Goal: Task Accomplishment & Management: Complete application form

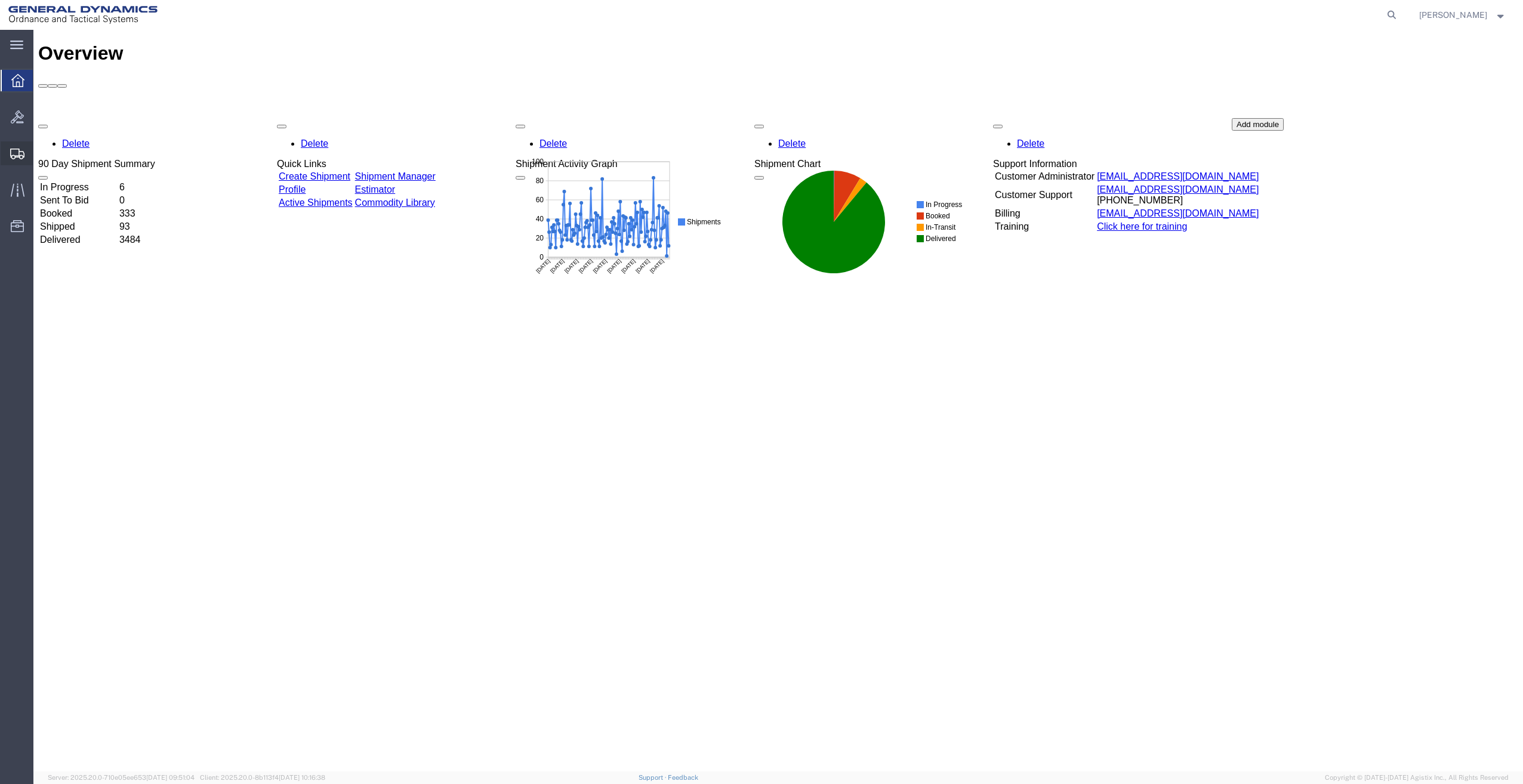
click at [0, 0] on span "Create Shipment" at bounding box center [0, 0] width 0 height 0
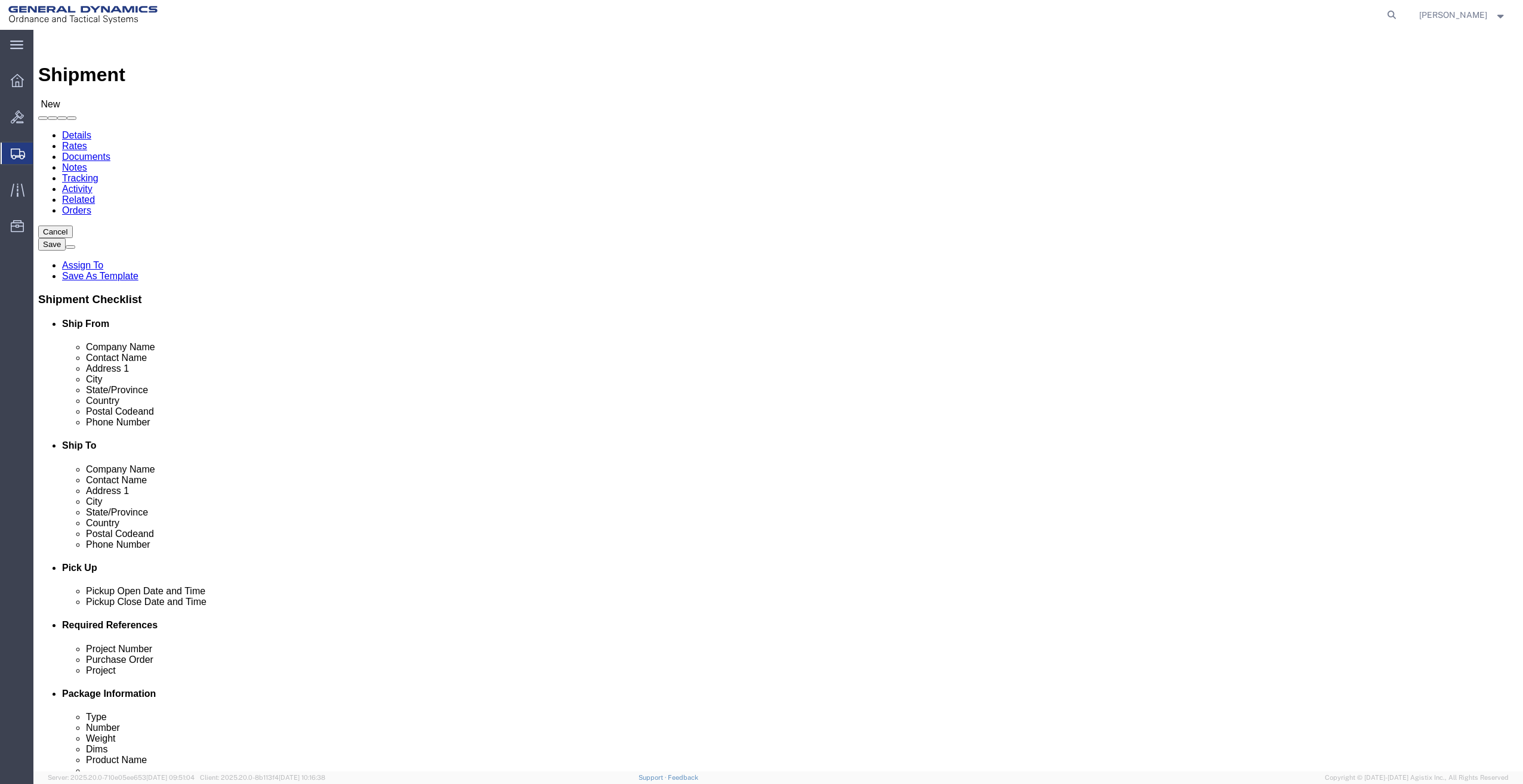
select select
click input "text"
type input "[PERSON_NAME]"
click p "- General Dynamics - OTS - ([PERSON_NAME]) 19850 IH 635, [GEOGRAPHIC_DATA], [GE…"
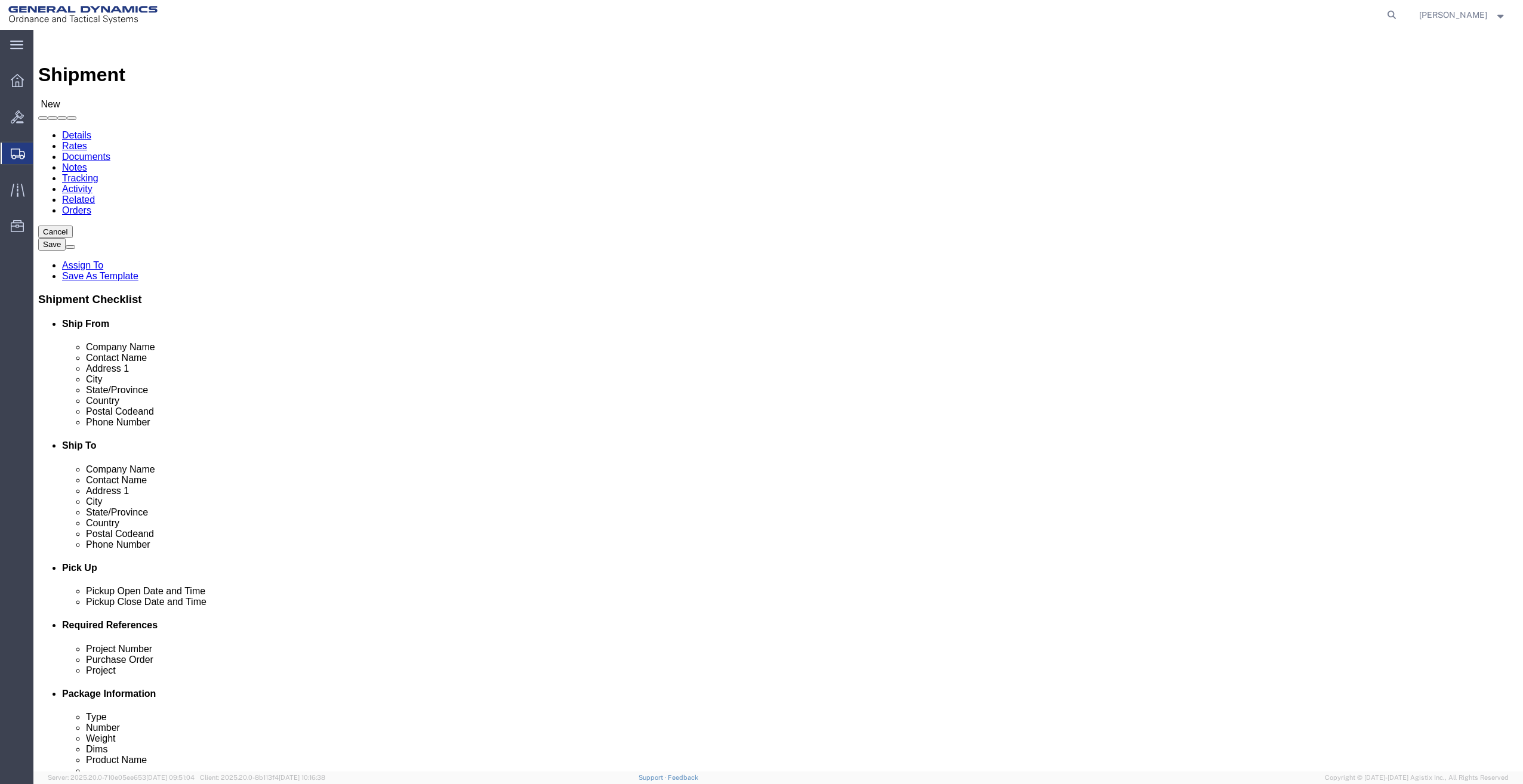
select select "[GEOGRAPHIC_DATA]"
type input "[PERSON_NAME]"
click input "text"
type input "General Dyanamics OS"
type input "[PERSON_NAME]"
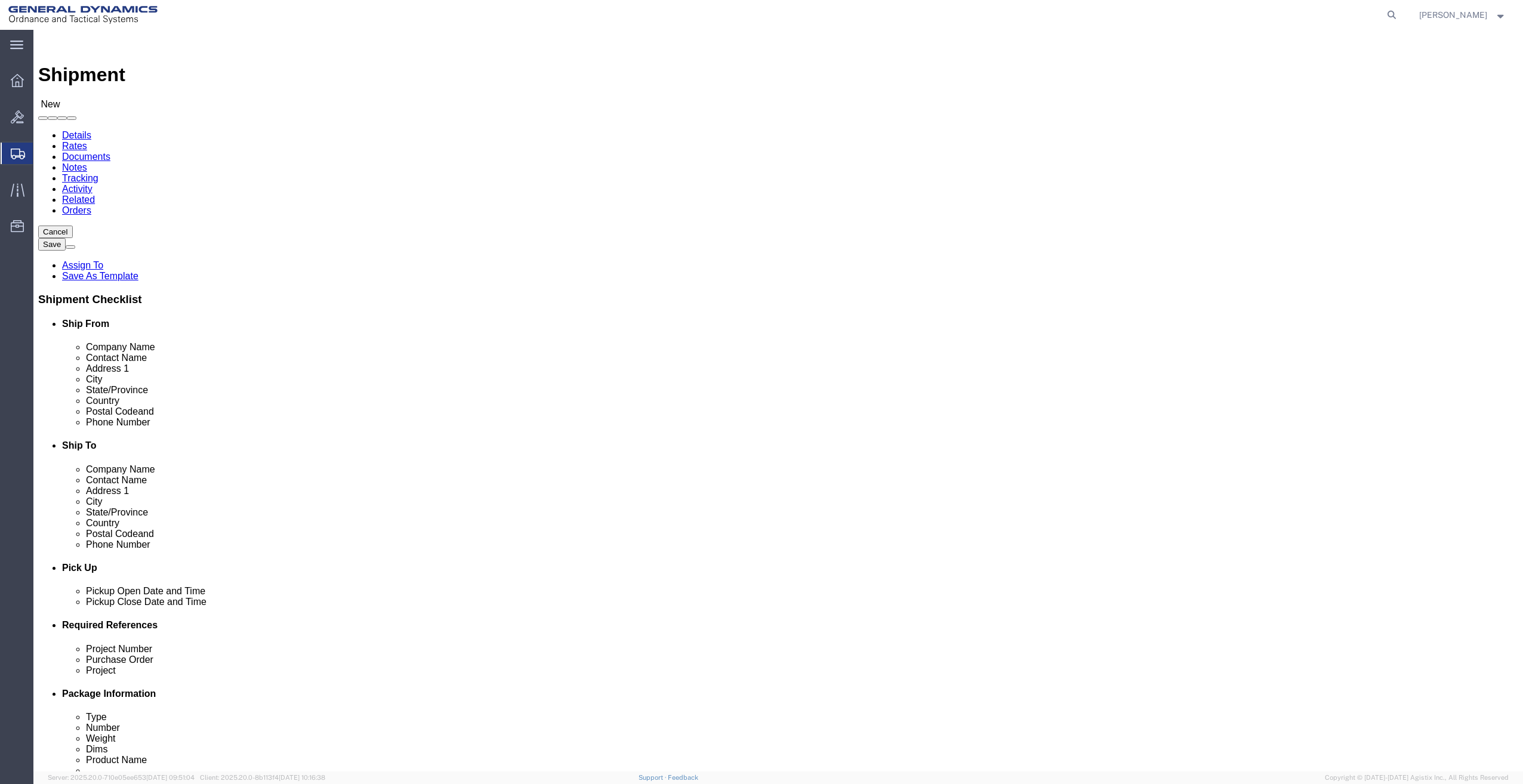
type input "1"
type input "[STREET_ADDRESS]"
type input "Lincoln"
type input "68504"
type input "[PHONE_NUMBER]"
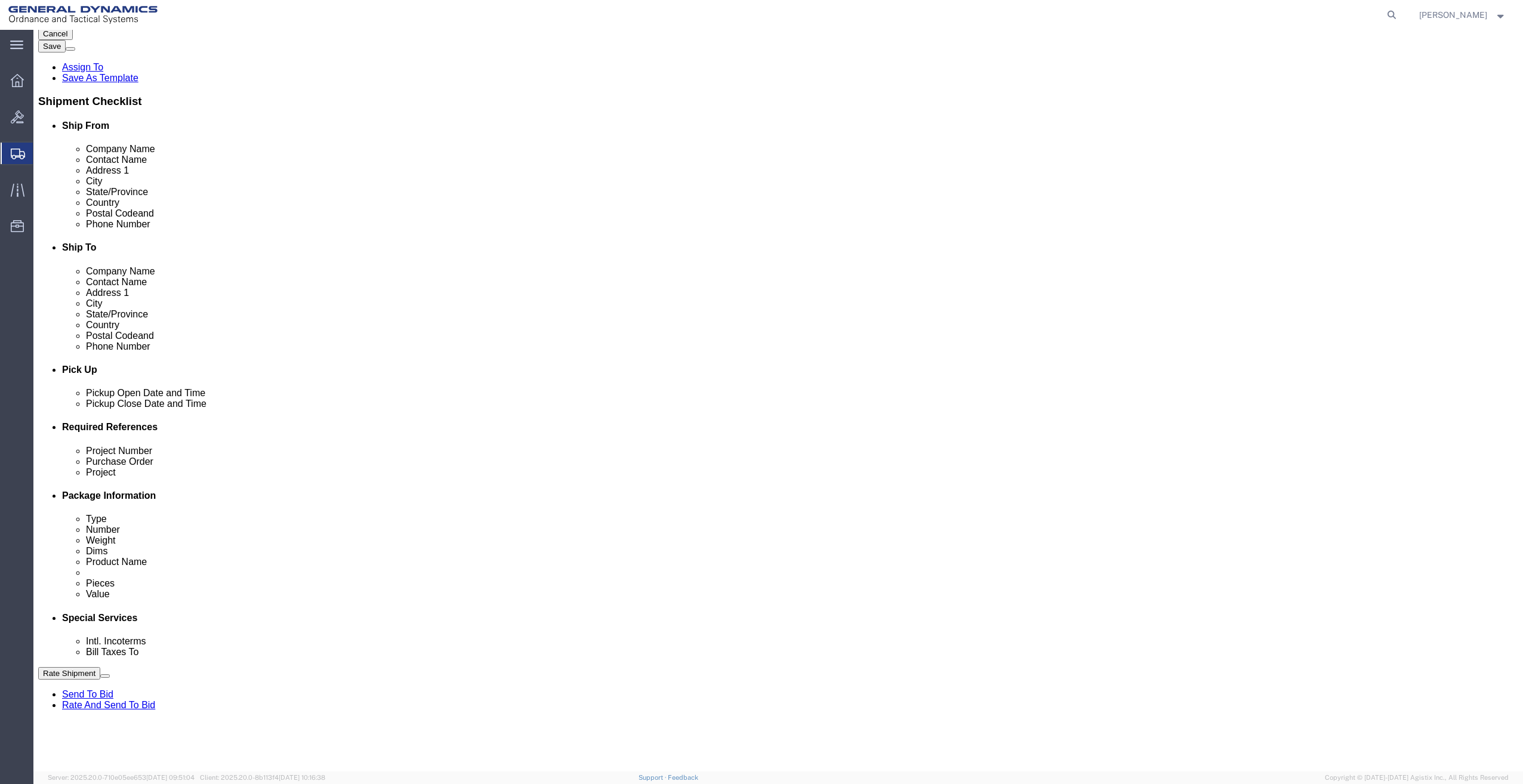
scroll to position [239, 0]
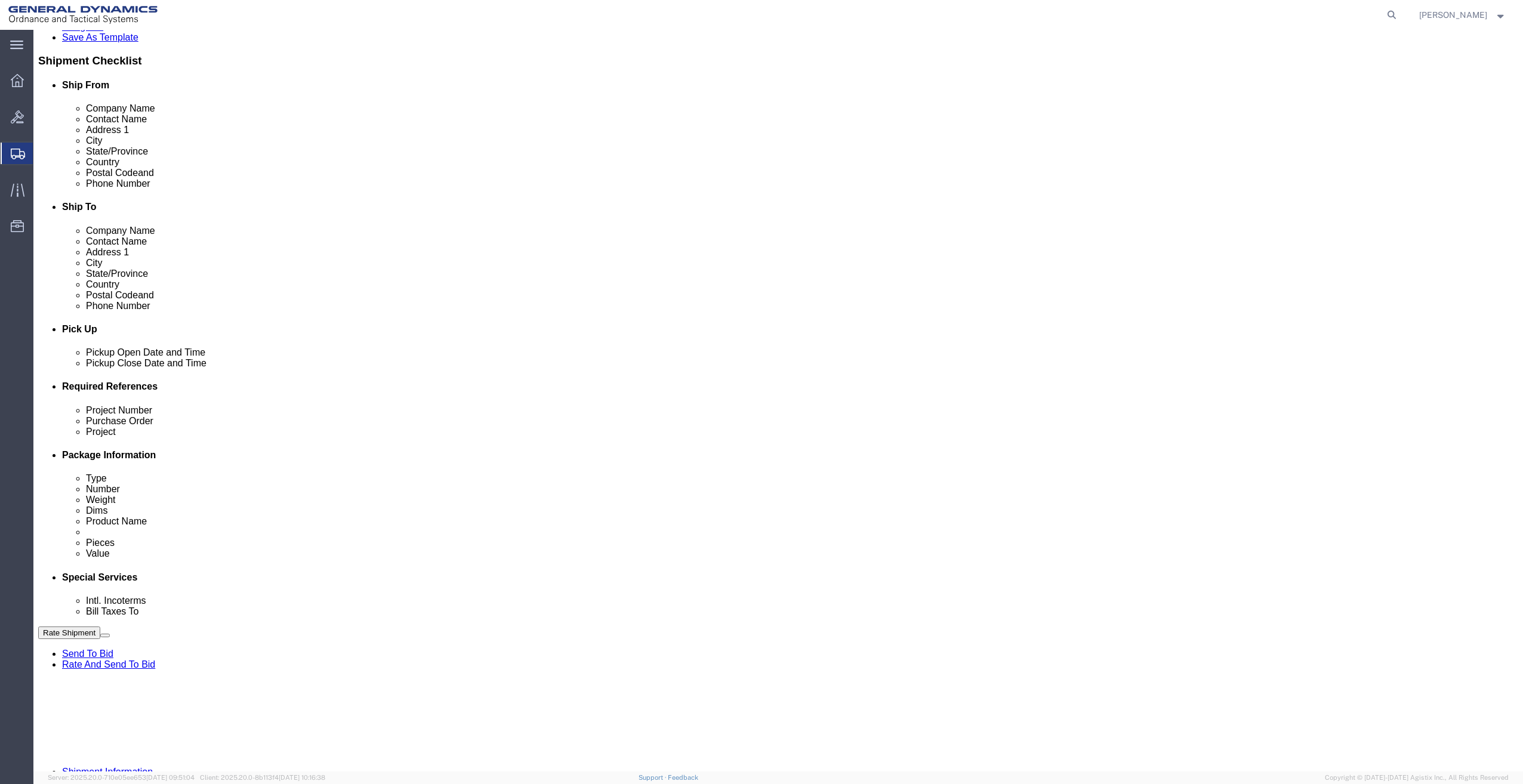
click div "[DATE] 2:00 PM"
type input "3:30 PM"
click button "Apply"
click div "[DATE] 4:30 PM"
type input "5:30 PM"
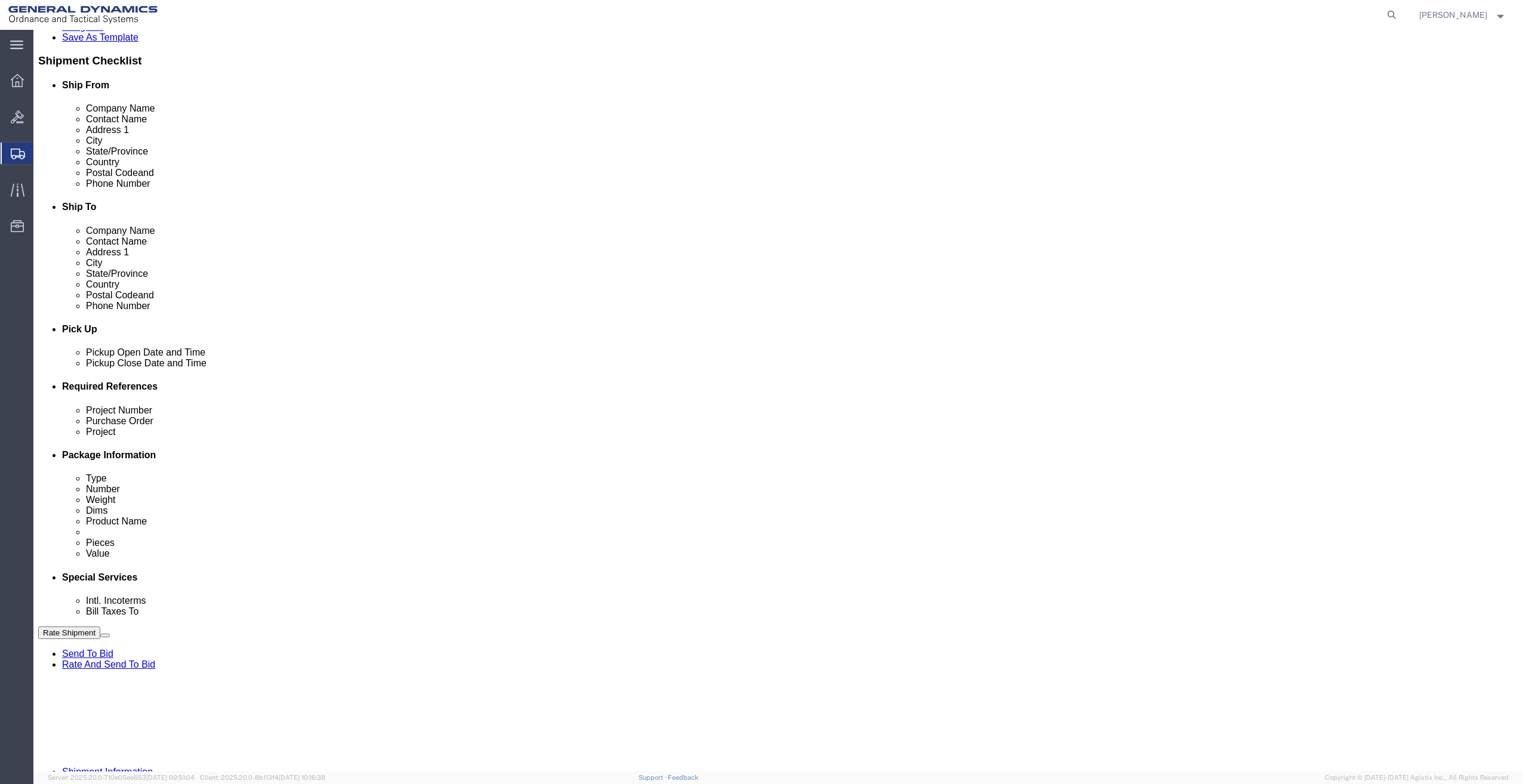
click button "Apply"
click input "text"
type input "NA"
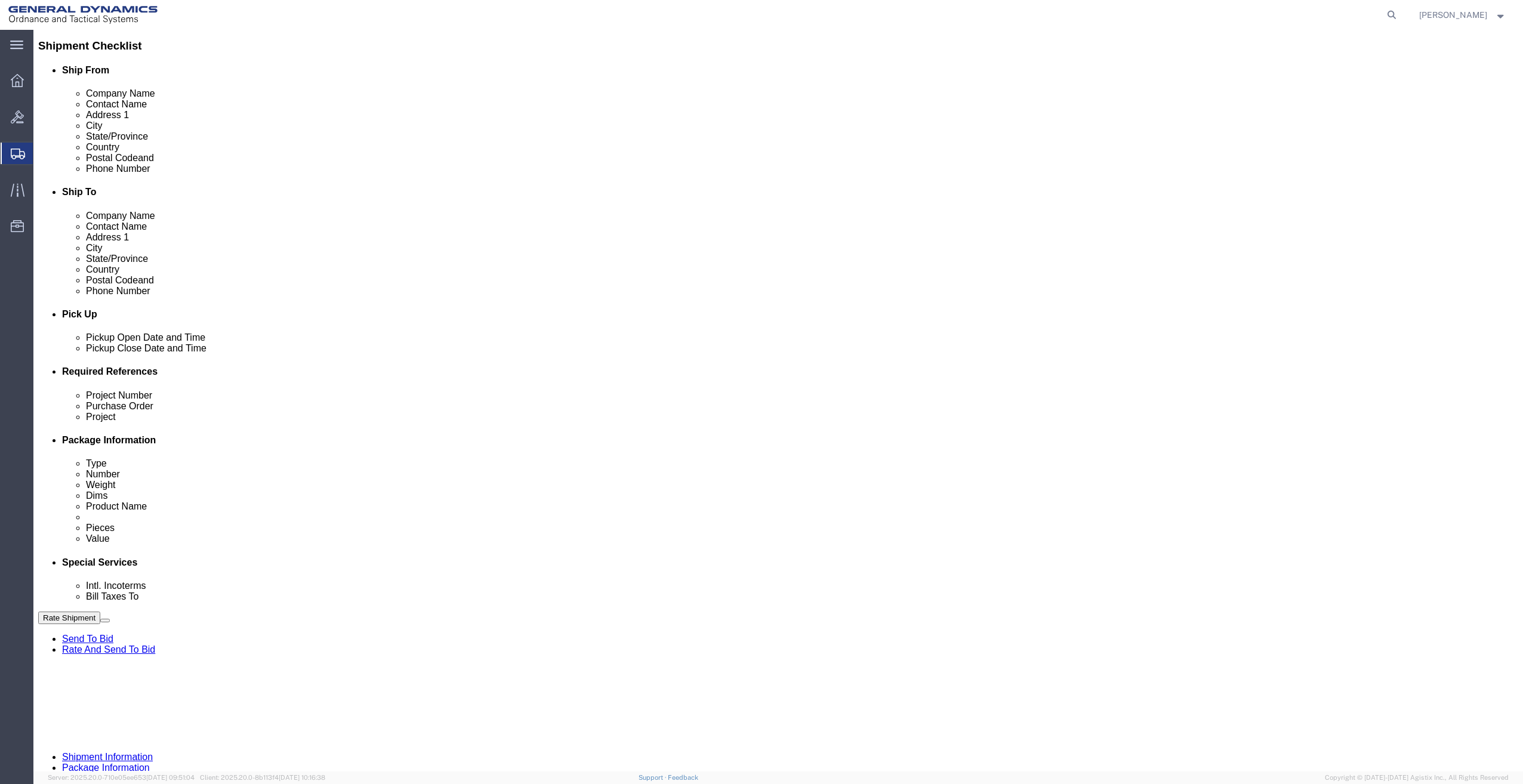
scroll to position [283, 0]
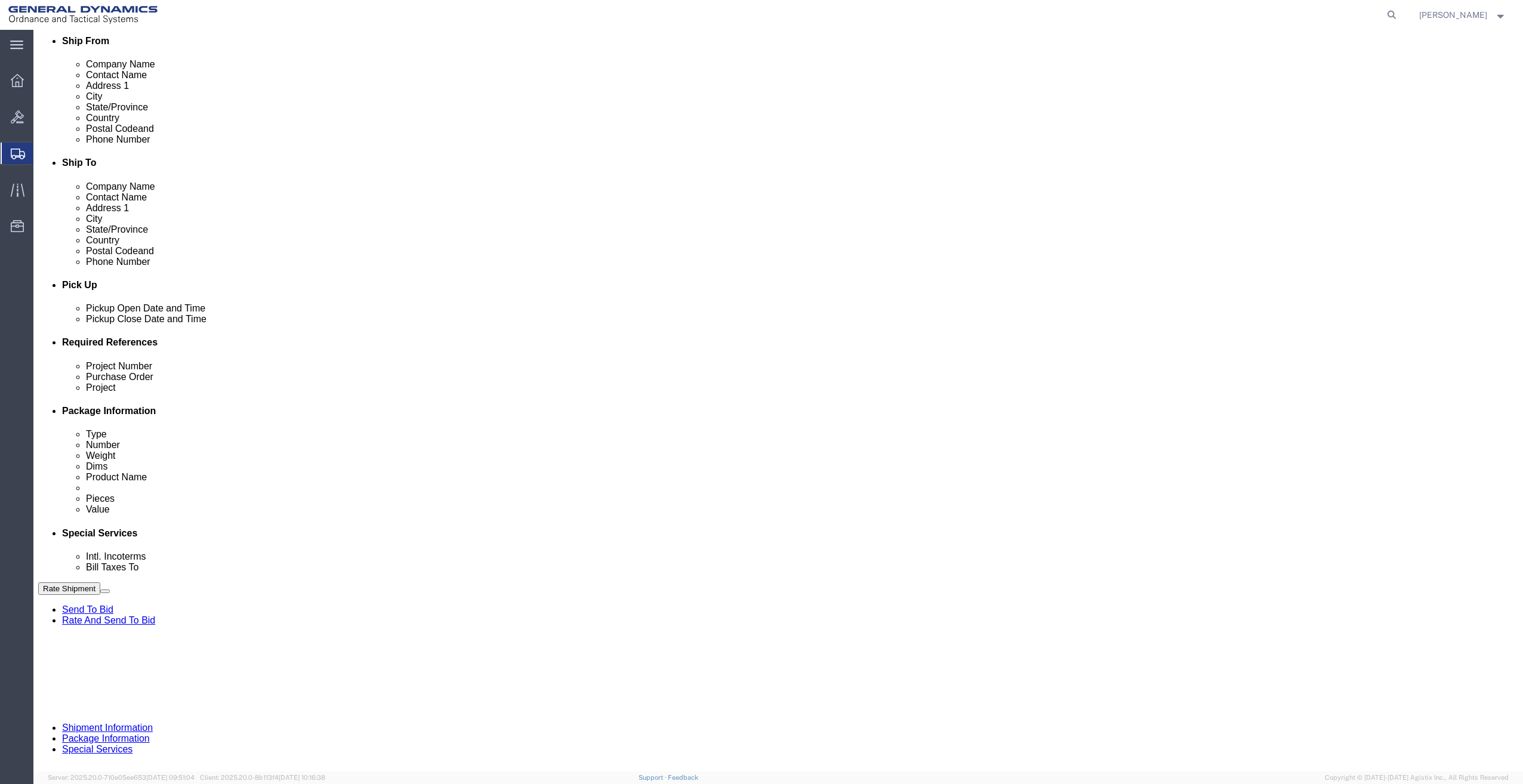
type input "NA"
click button "Continue"
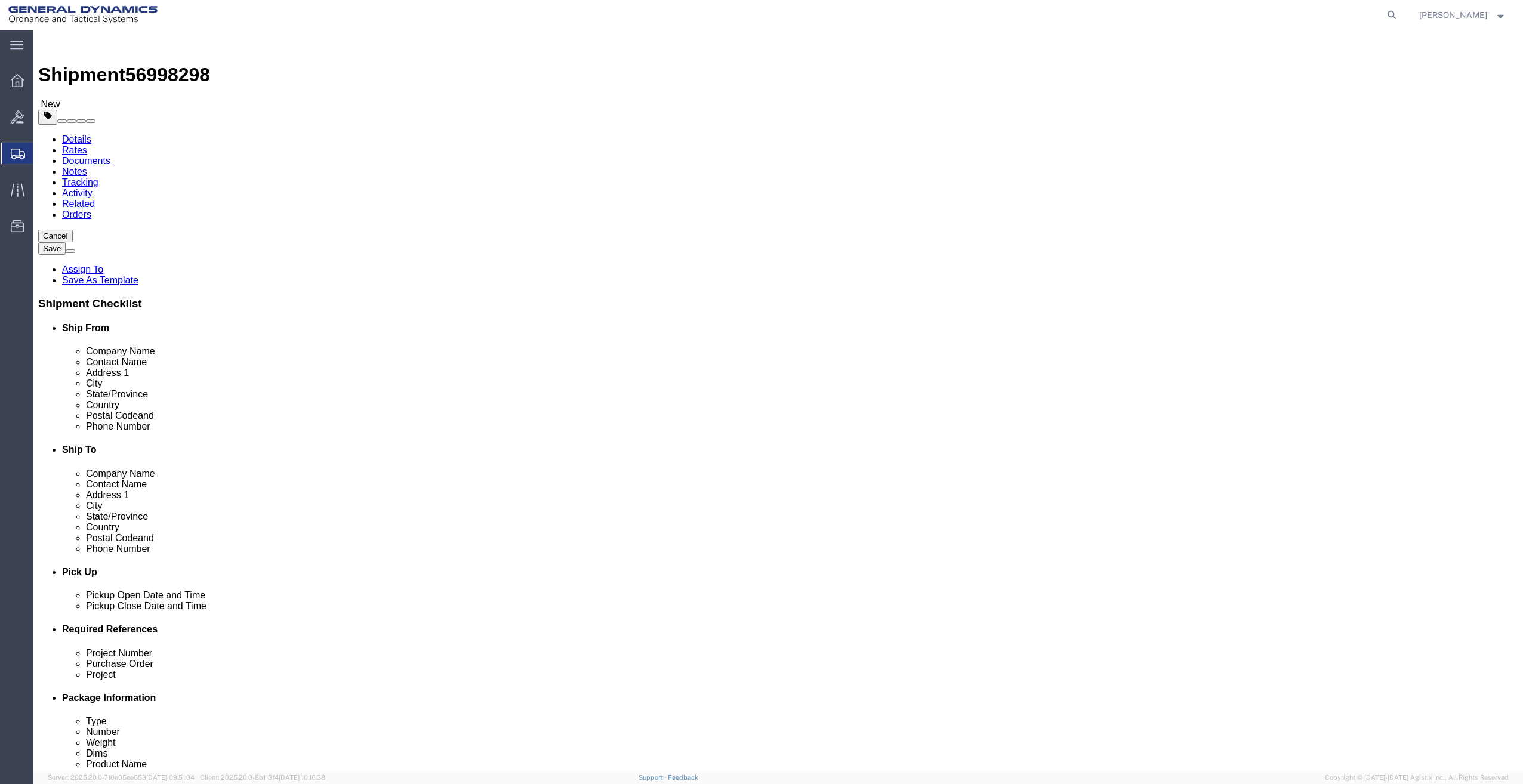
click select "Select Bale(s) Basket(s) Bolt(s) Bottle(s) Buckets Bulk Bundle(s) Can(s) Cardbo…"
select select "ENV"
click select "Select Bale(s) Basket(s) Bolt(s) Bottle(s) Buckets Bulk Bundle(s) Can(s) Cardbo…"
type input "9.50"
type input "12.50"
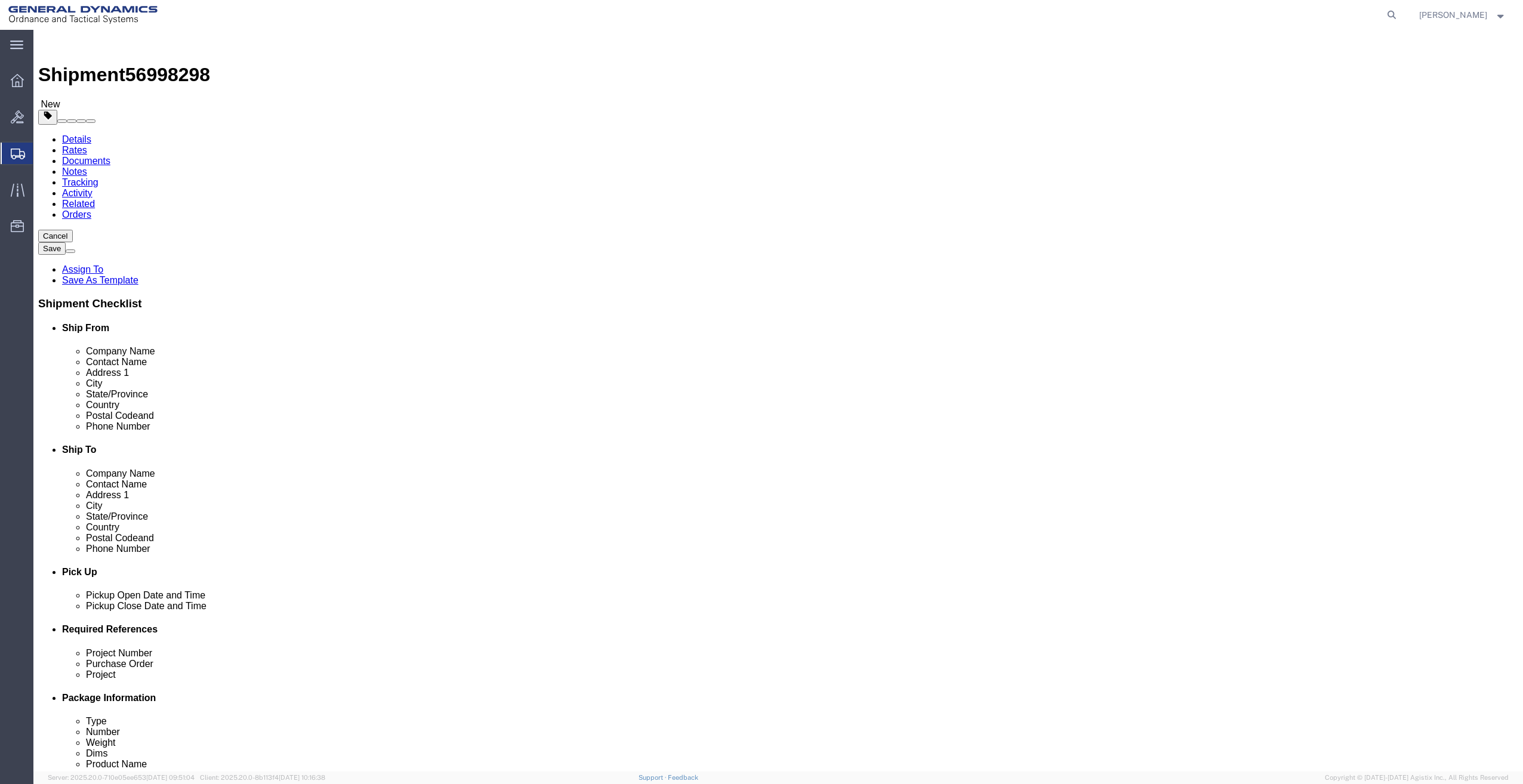
type input "0.25"
type input "1"
click input "1"
click select "Select kgs lbs"
click ul
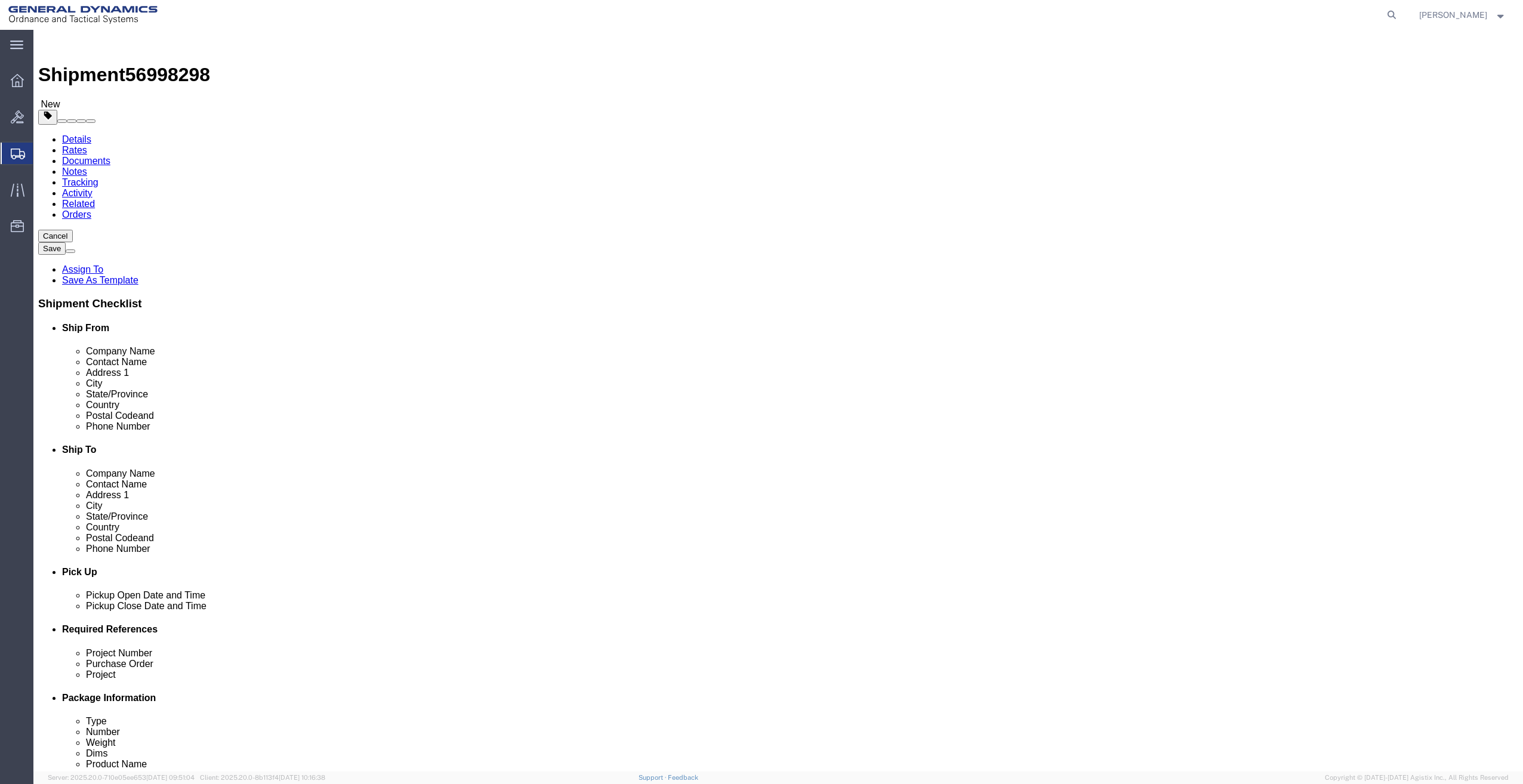
click input "1"
drag, startPoint x: 238, startPoint y: 276, endPoint x: 287, endPoint y: 328, distance: 71.4
click span
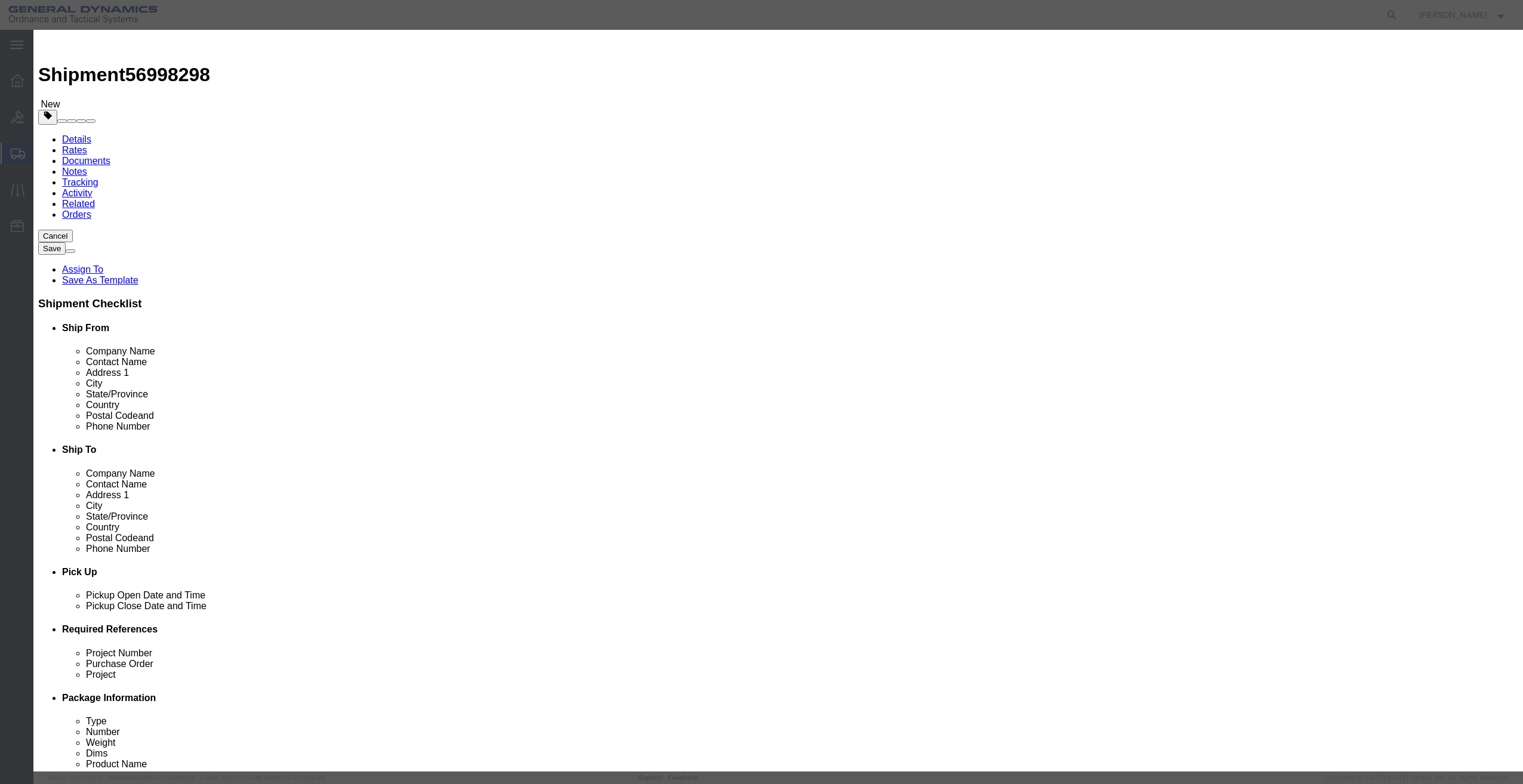
click input "text"
type input "RSA Tokens"
drag, startPoint x: 554, startPoint y: 116, endPoint x: 516, endPoint y: 117, distance: 38.0
click div "Pieces 0 Select Bag Barrels 100Board Feet Bottle Box Blister Pack Carats Can Ca…"
type input "1"
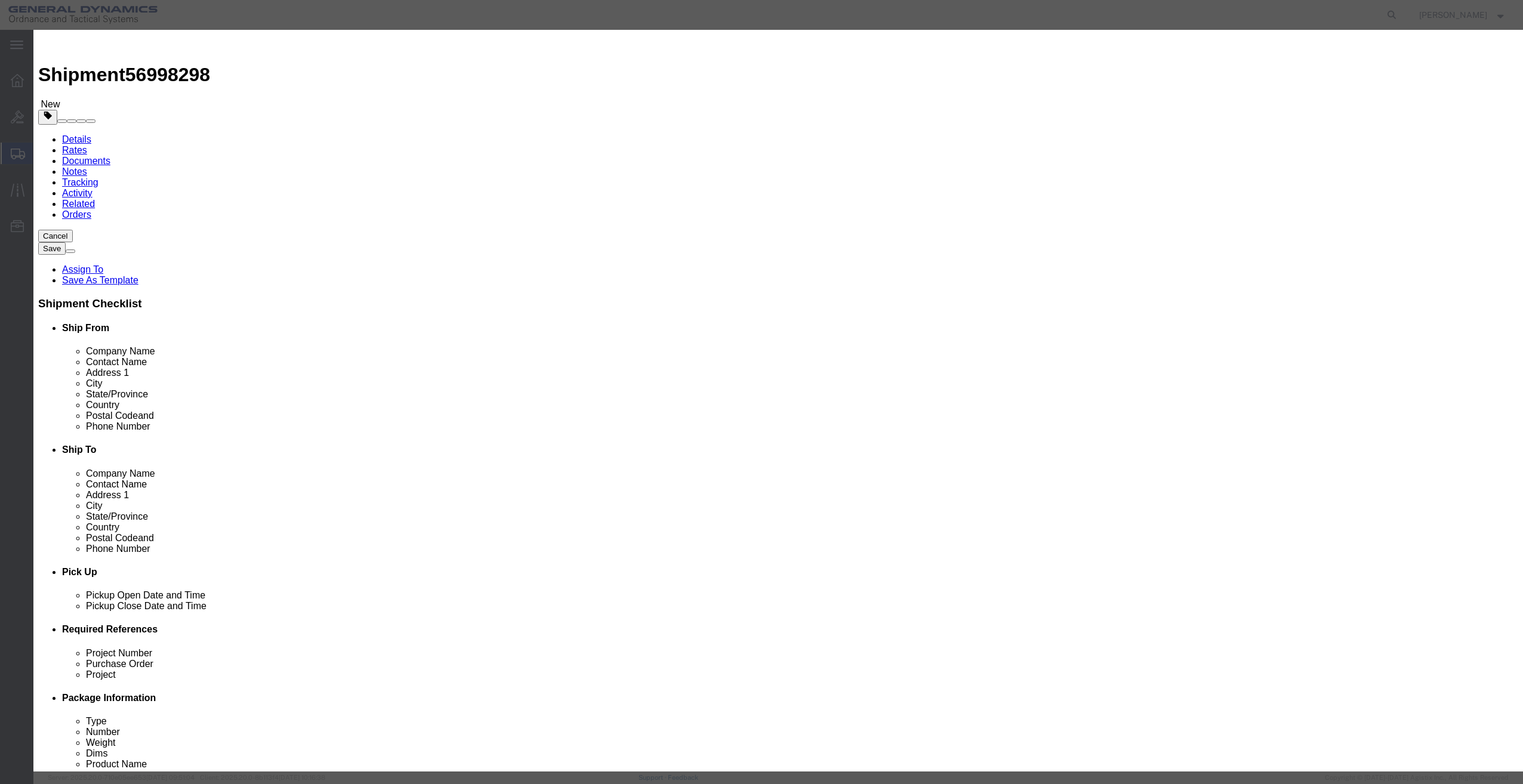
click input "text"
type input "4,500"
click select "Select 50 55 60 65 70 85 92.5 100 125 175 250 300 400"
select select "50"
click select "Select 50 55 60 65 70 85 92.5 100 125 175 250 300 400"
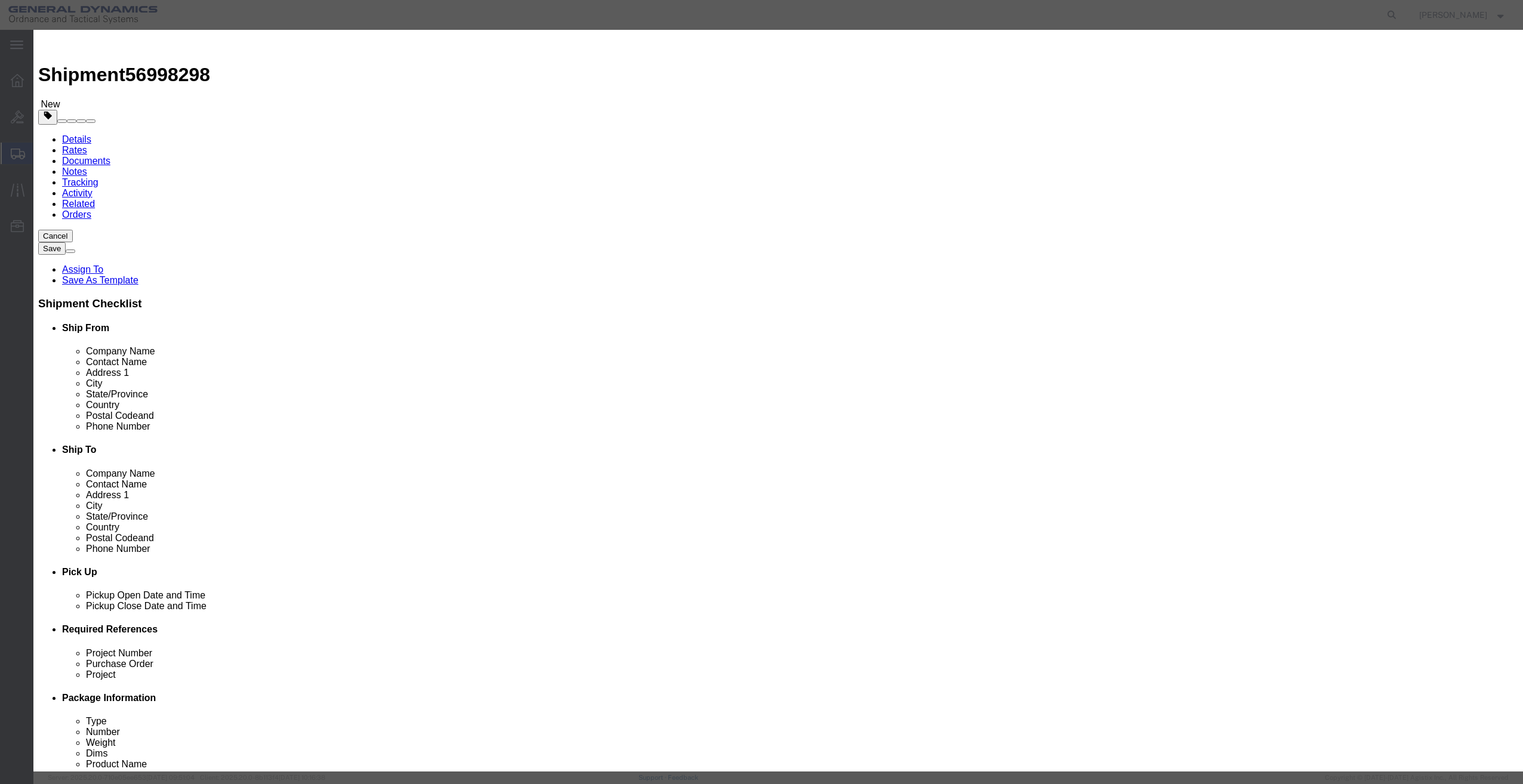
click button "Save & Close"
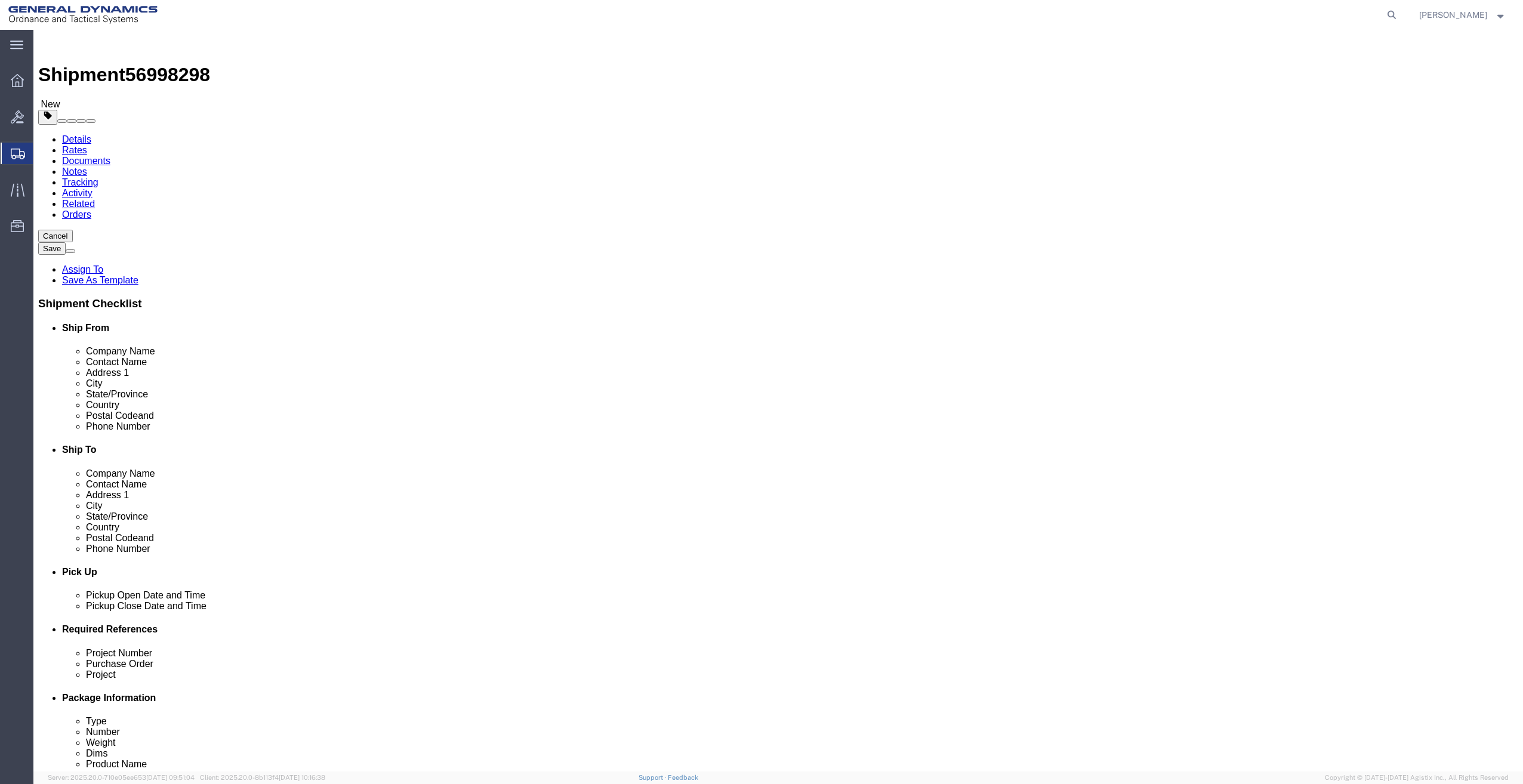
click button "Continue"
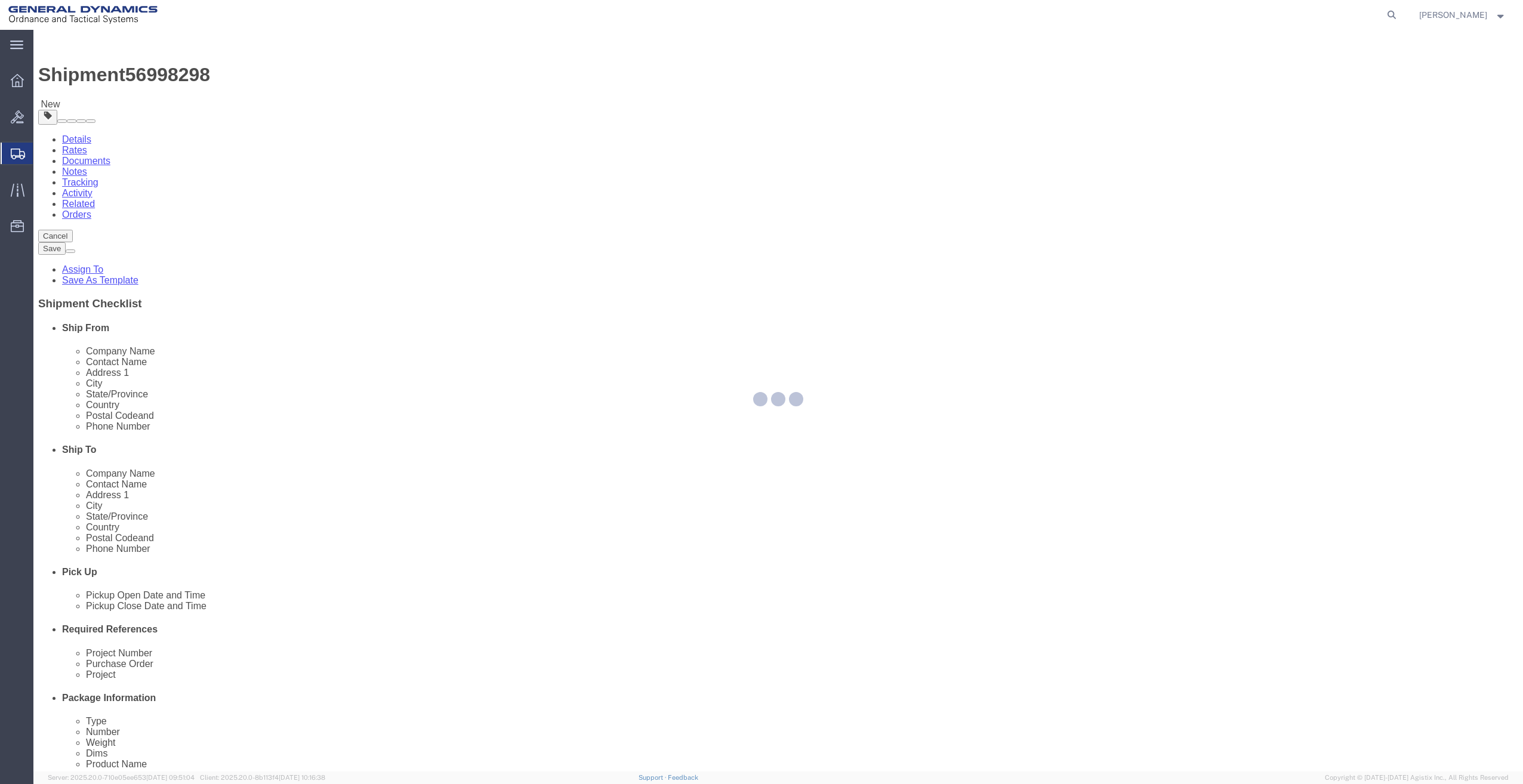
select select
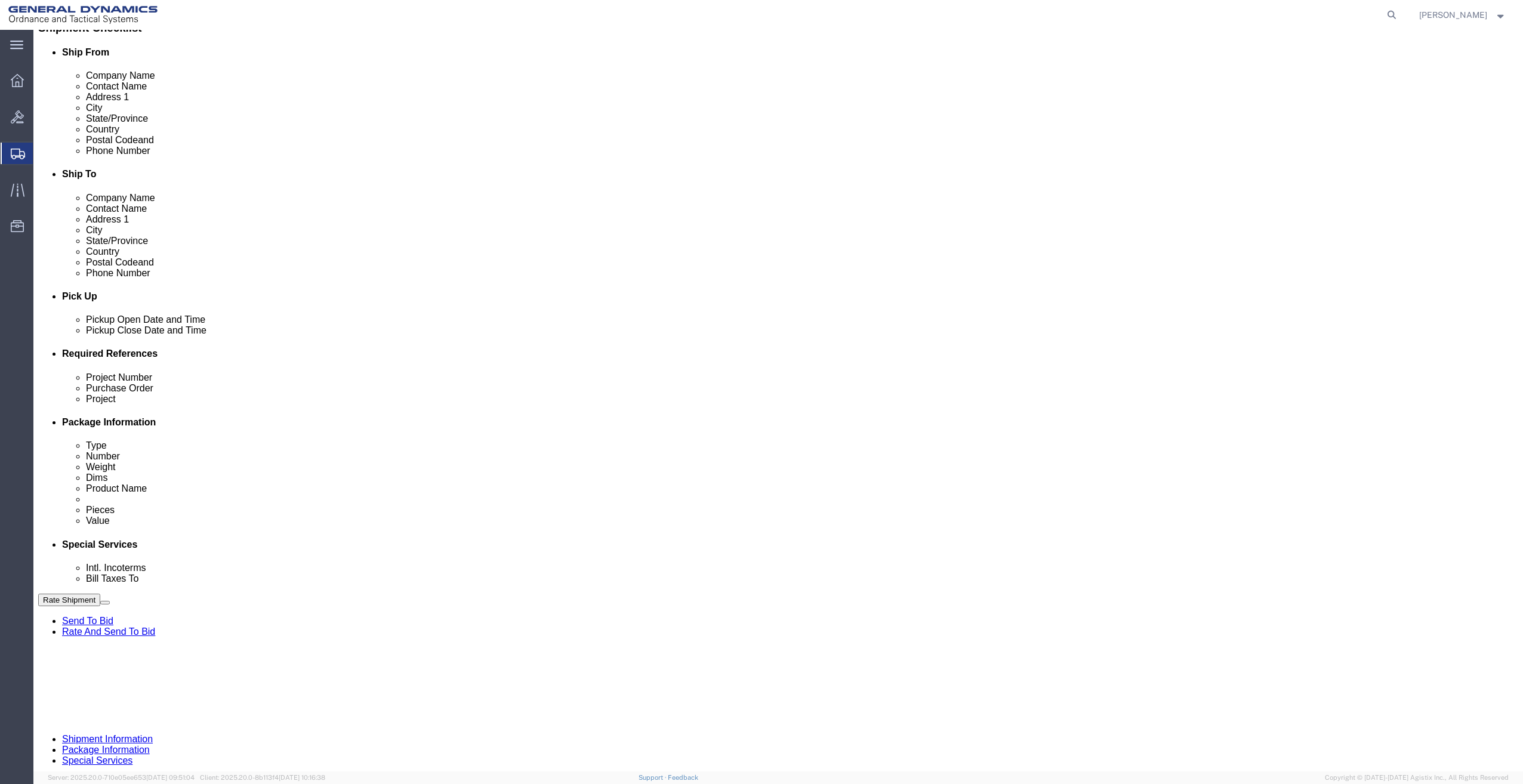
scroll to position [298, 0]
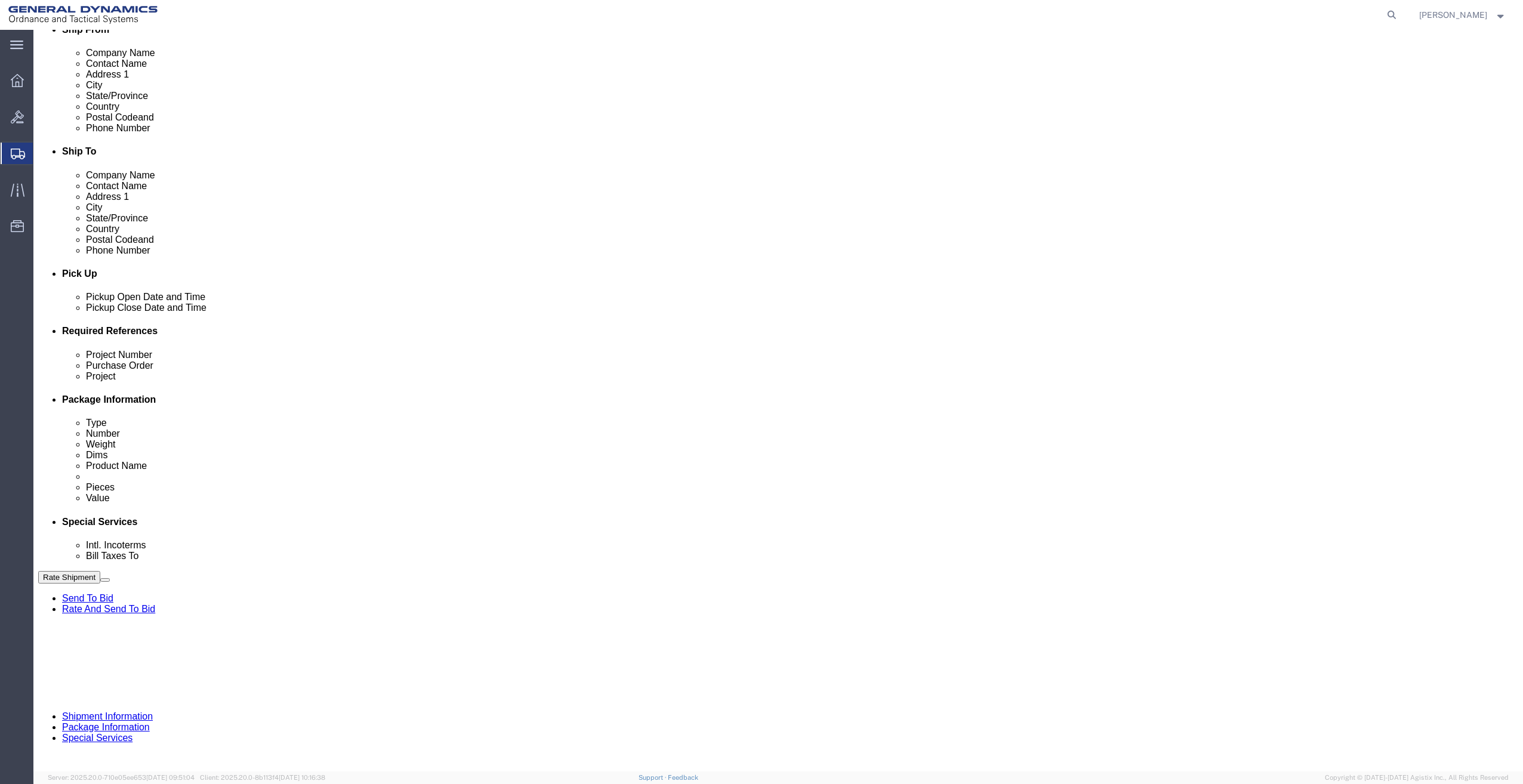
click select "Select Buyer Cost Center Department Operations Number Order Number Sales Person"
select select "DEPARTMENT"
click select "Select Buyer Cost Center Department Operations Number Order Number Sales Person"
click select "Select [GEOGRAPHIC_DATA] [GEOGRAPHIC_DATA] [GEOGRAPHIC_DATA] [GEOGRAPHIC_DATA] …"
select select "1923981"
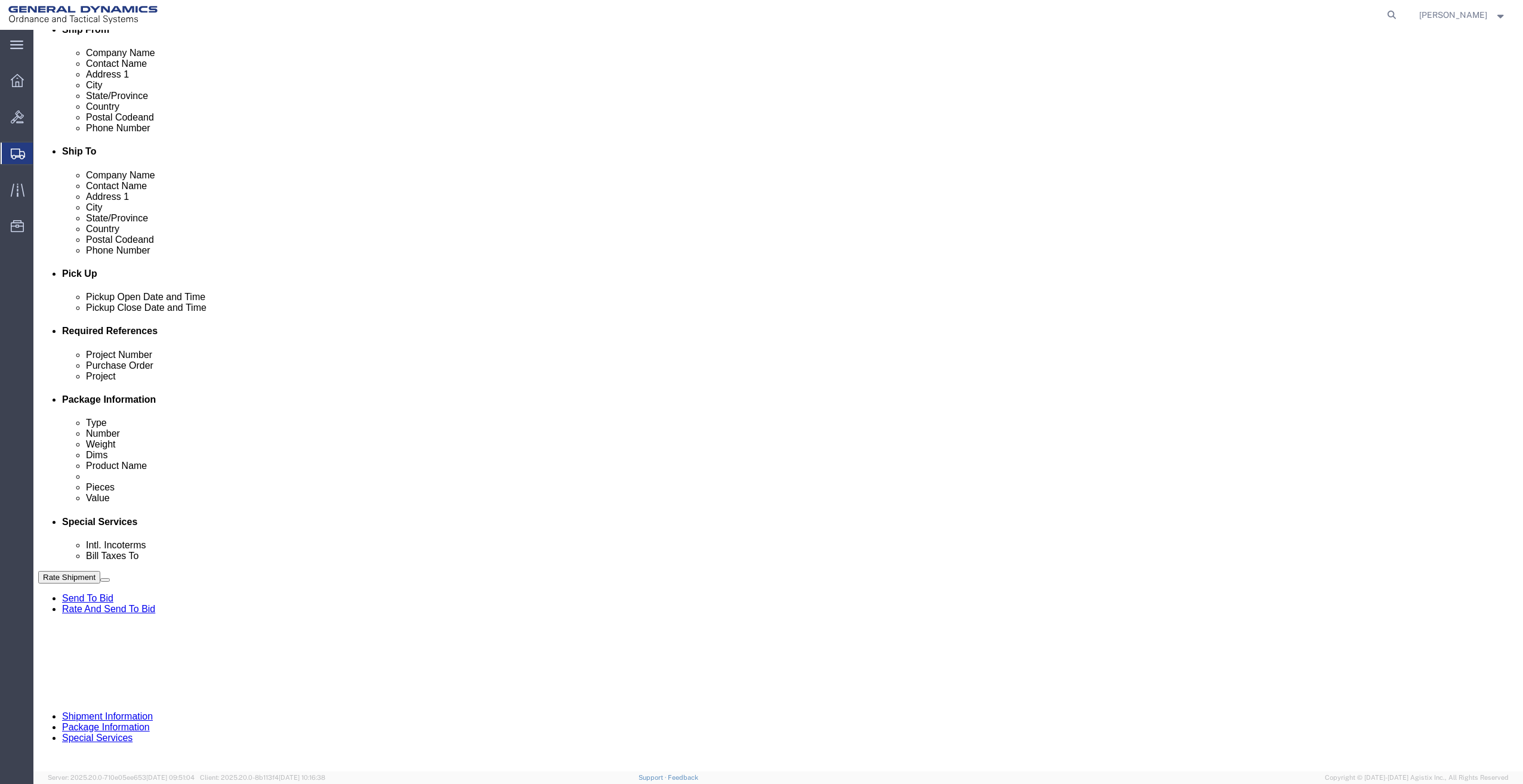
click select "Select [GEOGRAPHIC_DATA] [GEOGRAPHIC_DATA] [GEOGRAPHIC_DATA] [GEOGRAPHIC_DATA] …"
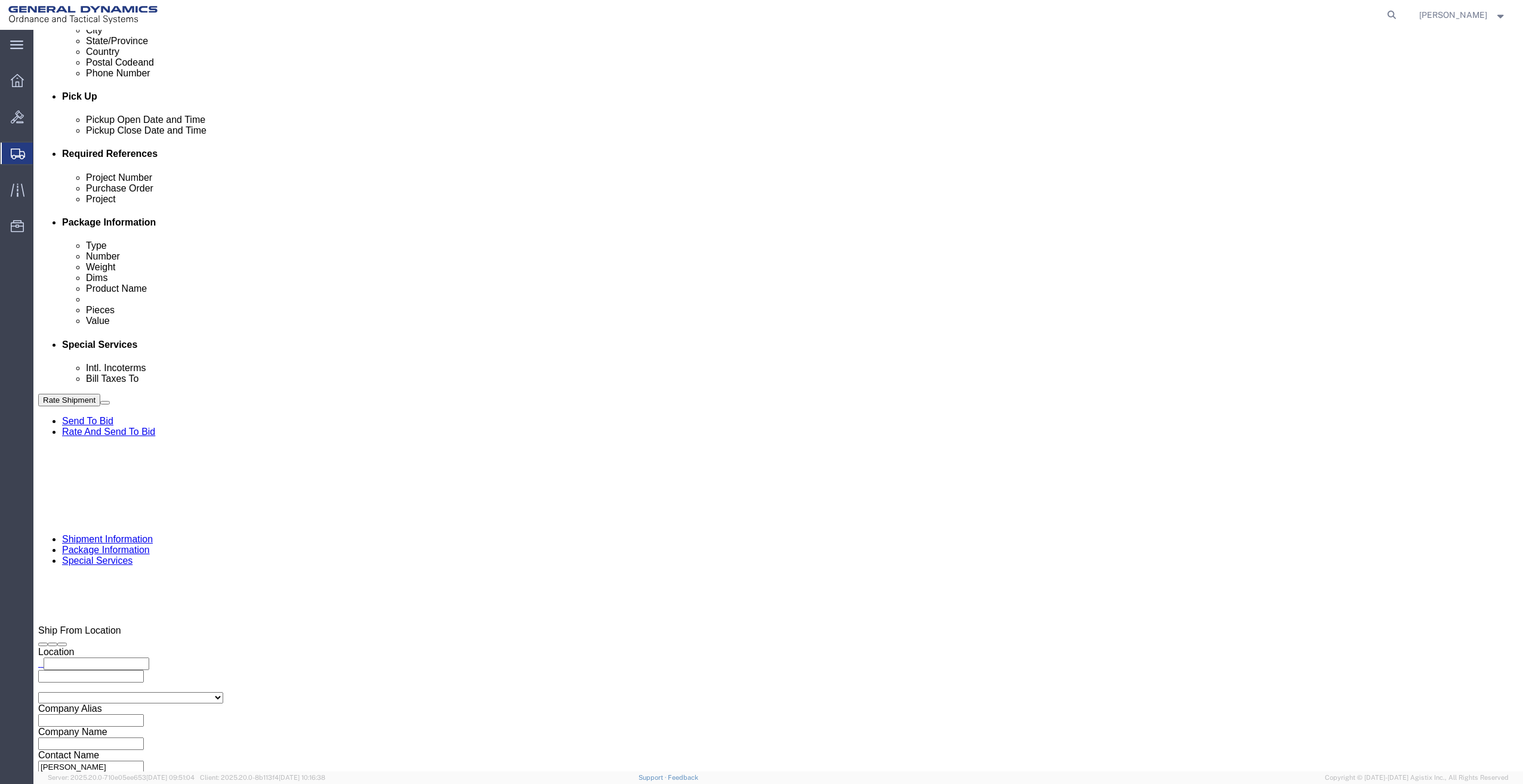
scroll to position [477, 0]
click select "Select DHL FedEx Express UPS"
select select "FedEx Express"
click select "Select DHL FedEx Express UPS"
click input "text"
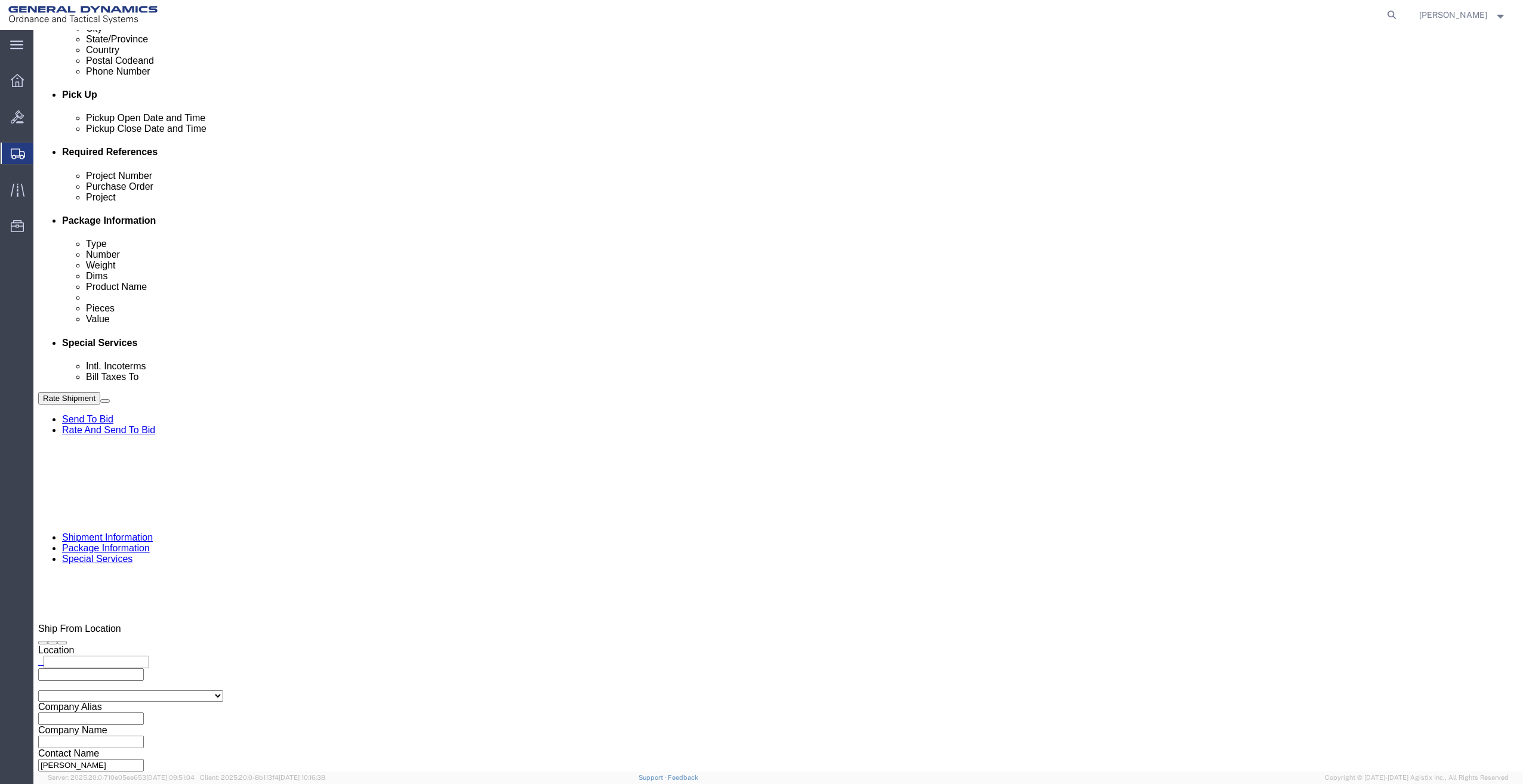
type input "201518662"
drag, startPoint x: 338, startPoint y: 419, endPoint x: 217, endPoint y: 430, distance: 121.5
click div "Company Name General Dynamics OTS % Data2Logistics Address 1 [STREET_ADDRESS] C…"
type input "PO BOX 51050"
drag, startPoint x: 312, startPoint y: 485, endPoint x: 219, endPoint y: 491, distance: 93.2
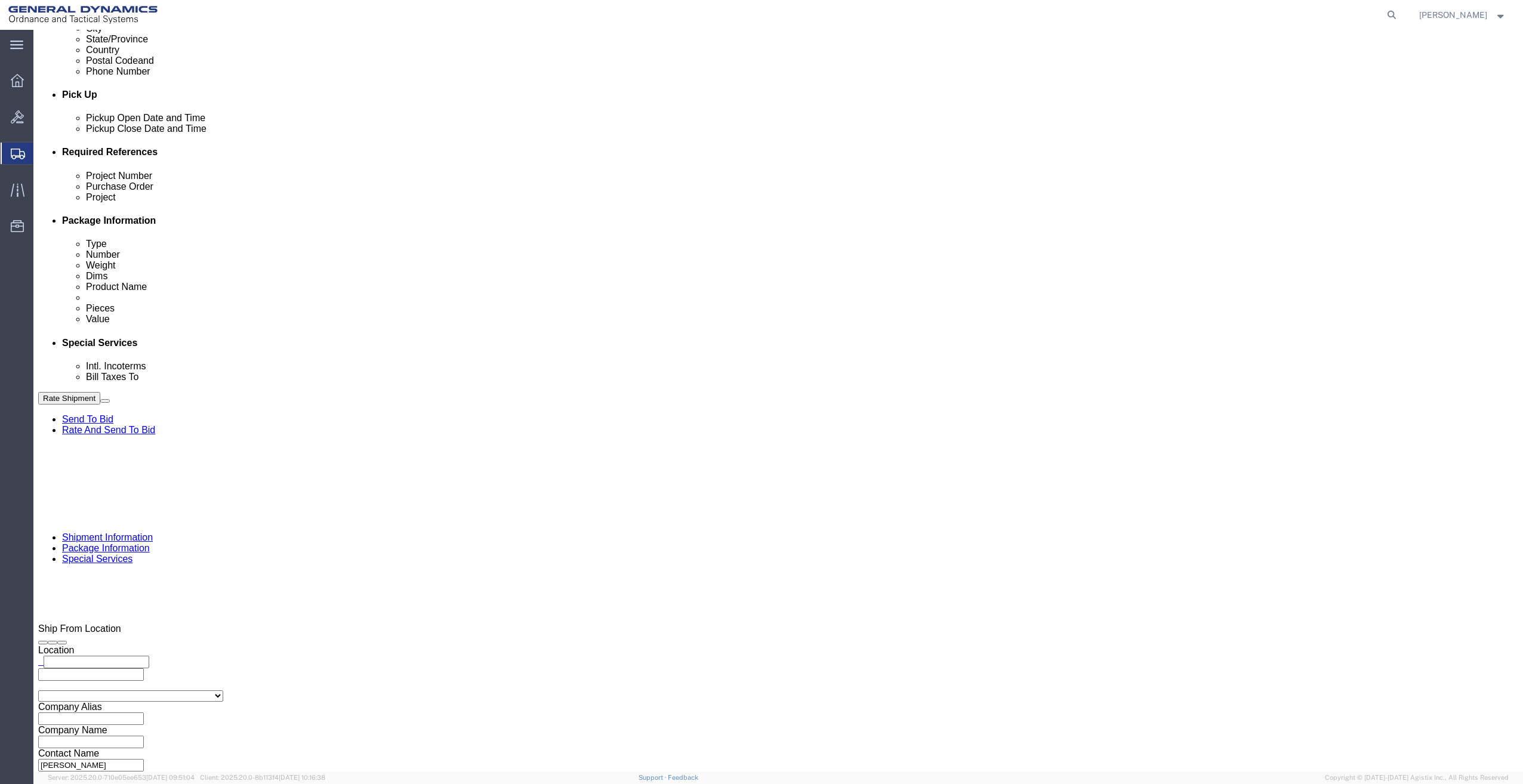
click div "[PHONE_NUMBER]"
drag, startPoint x: 875, startPoint y: 398, endPoint x: 814, endPoint y: 411, distance: 62.4
click div "Contact Name [PERSON_NAME] Address 2 City [GEOGRAPHIC_DATA][PERSON_NAME] Zip Co…"
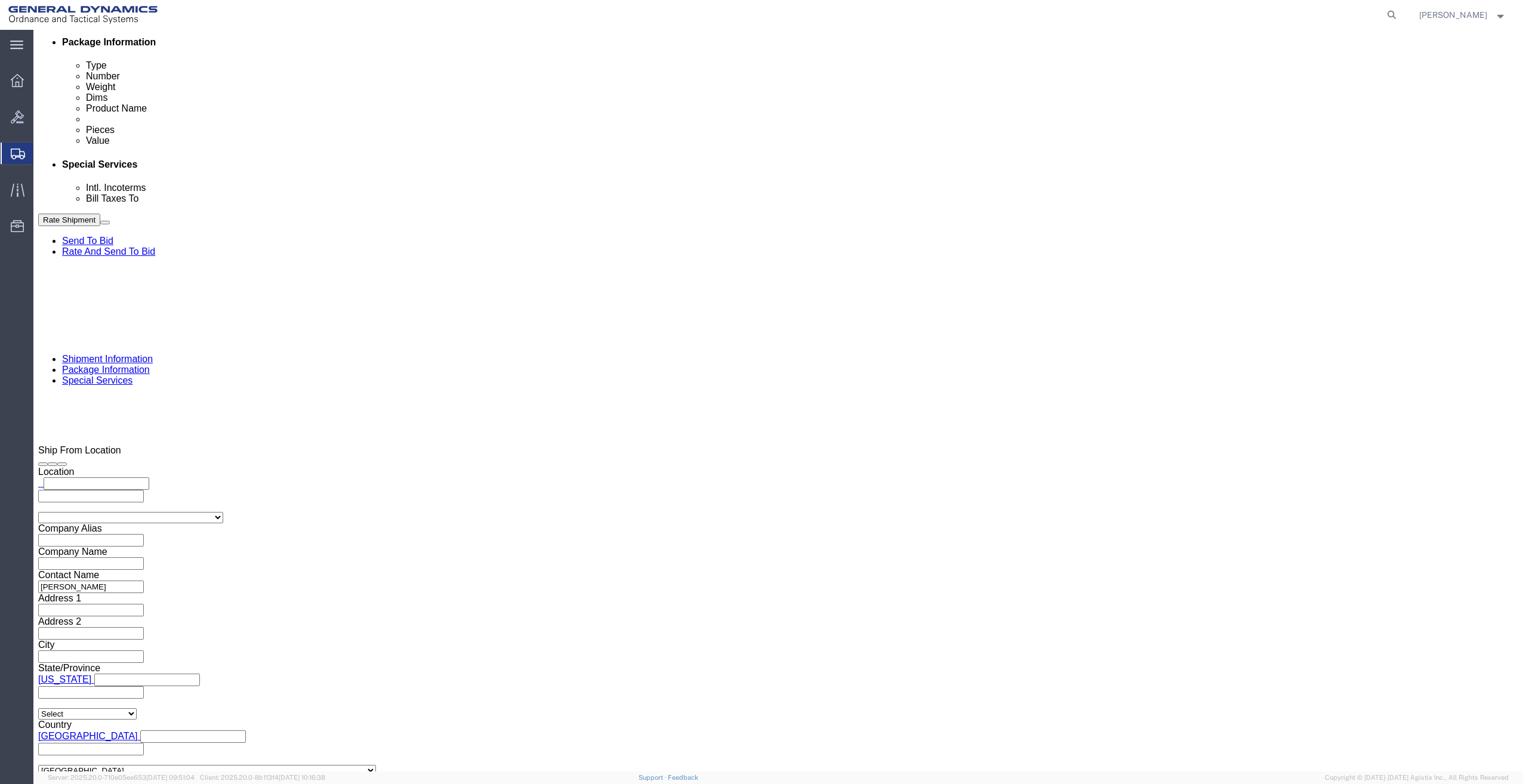
scroll to position [657, 0]
click button "Rate Shipment"
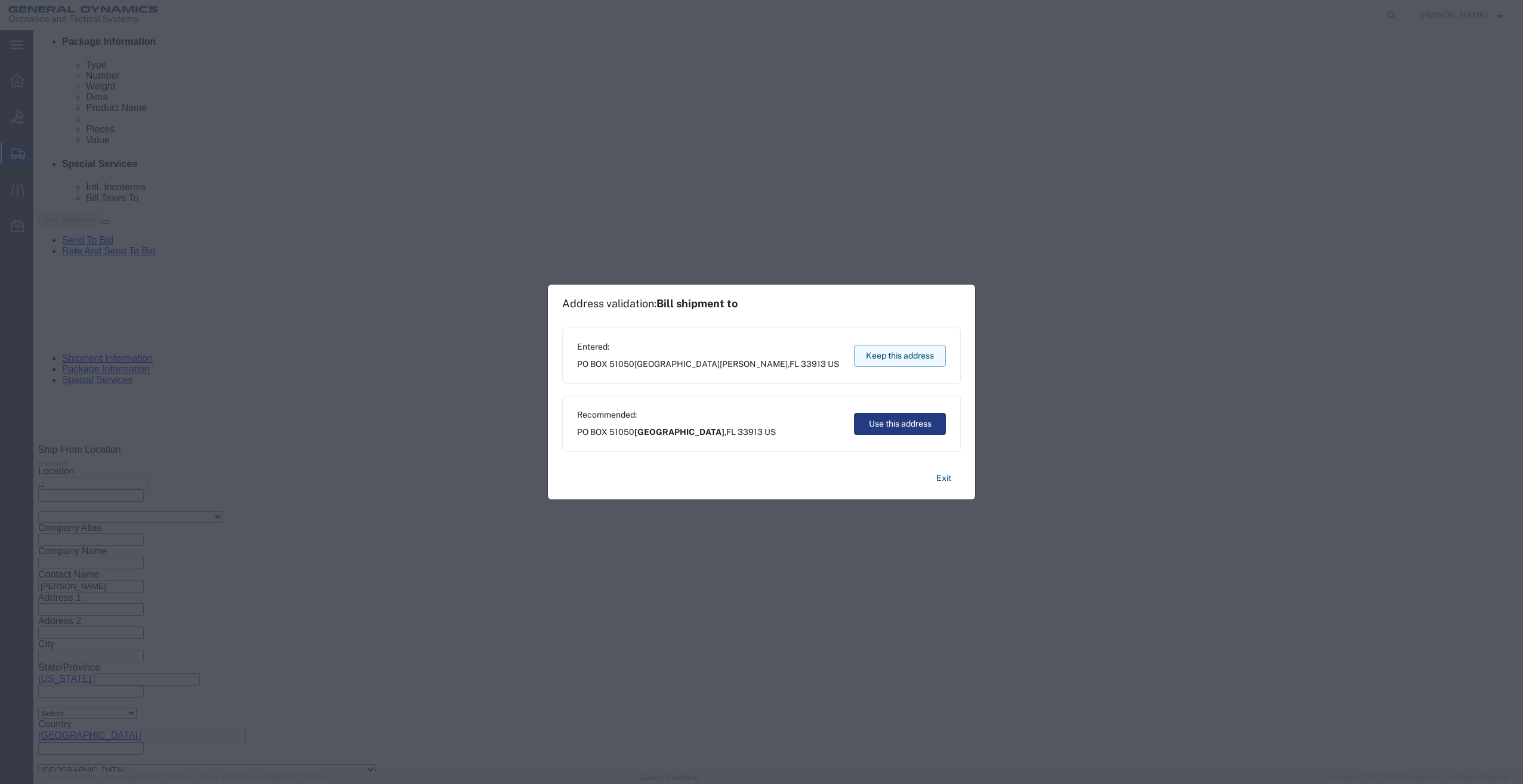
click at [894, 353] on button "Keep this address" at bounding box center [901, 356] width 92 height 22
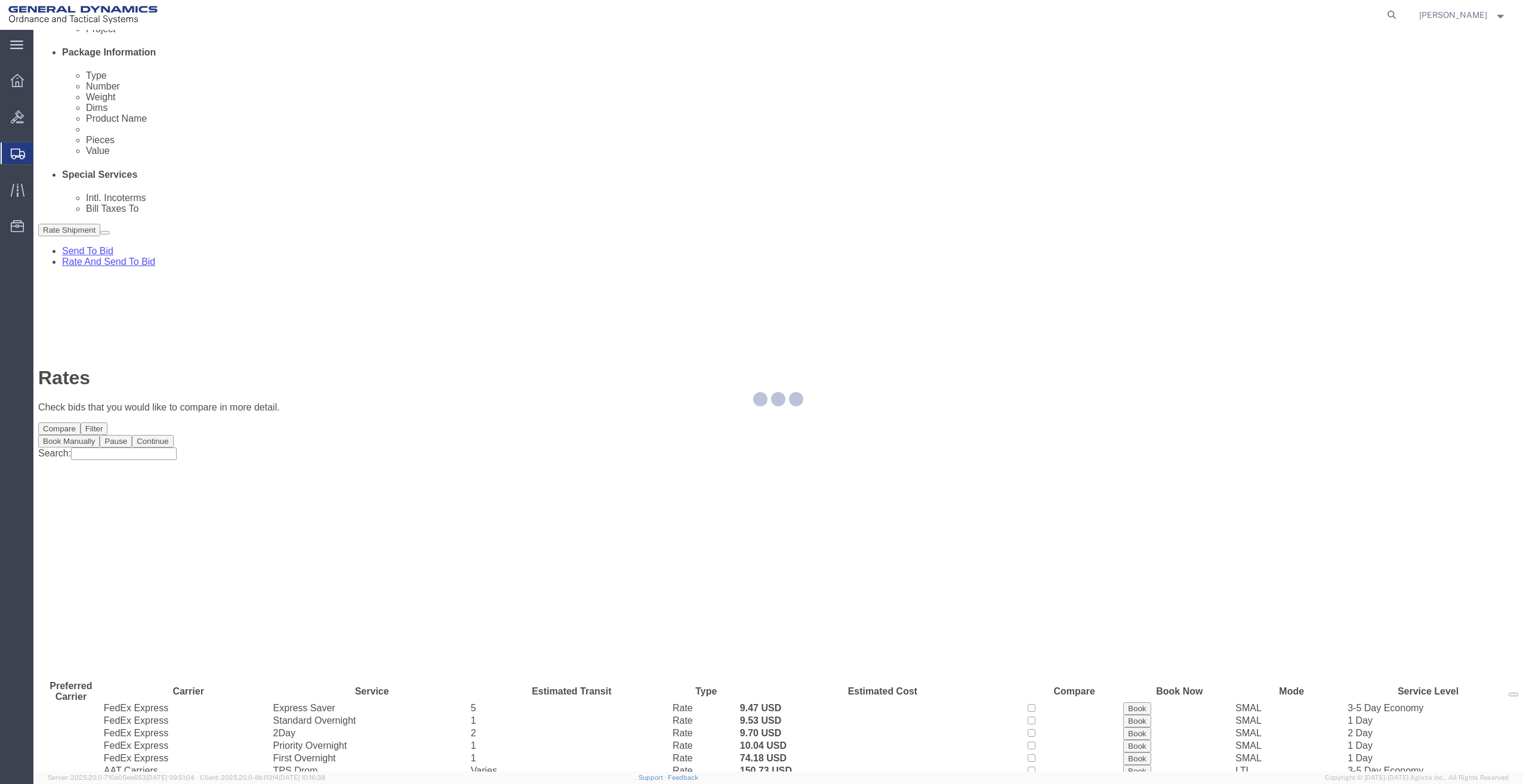
scroll to position [0, 0]
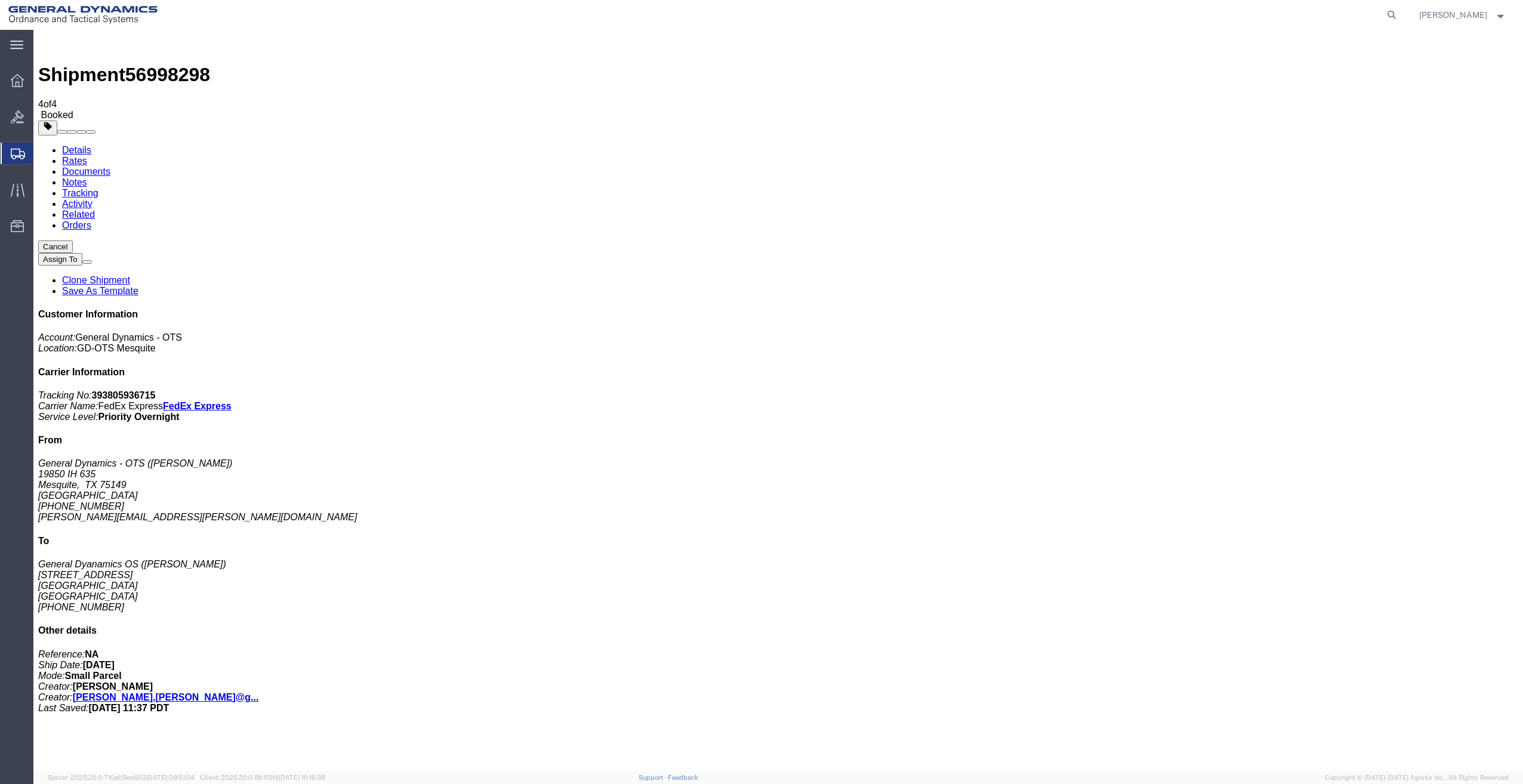
click at [68, 145] on link "Details" at bounding box center [76, 150] width 29 height 10
click link "Schedule pickup request"
click link "Documents"
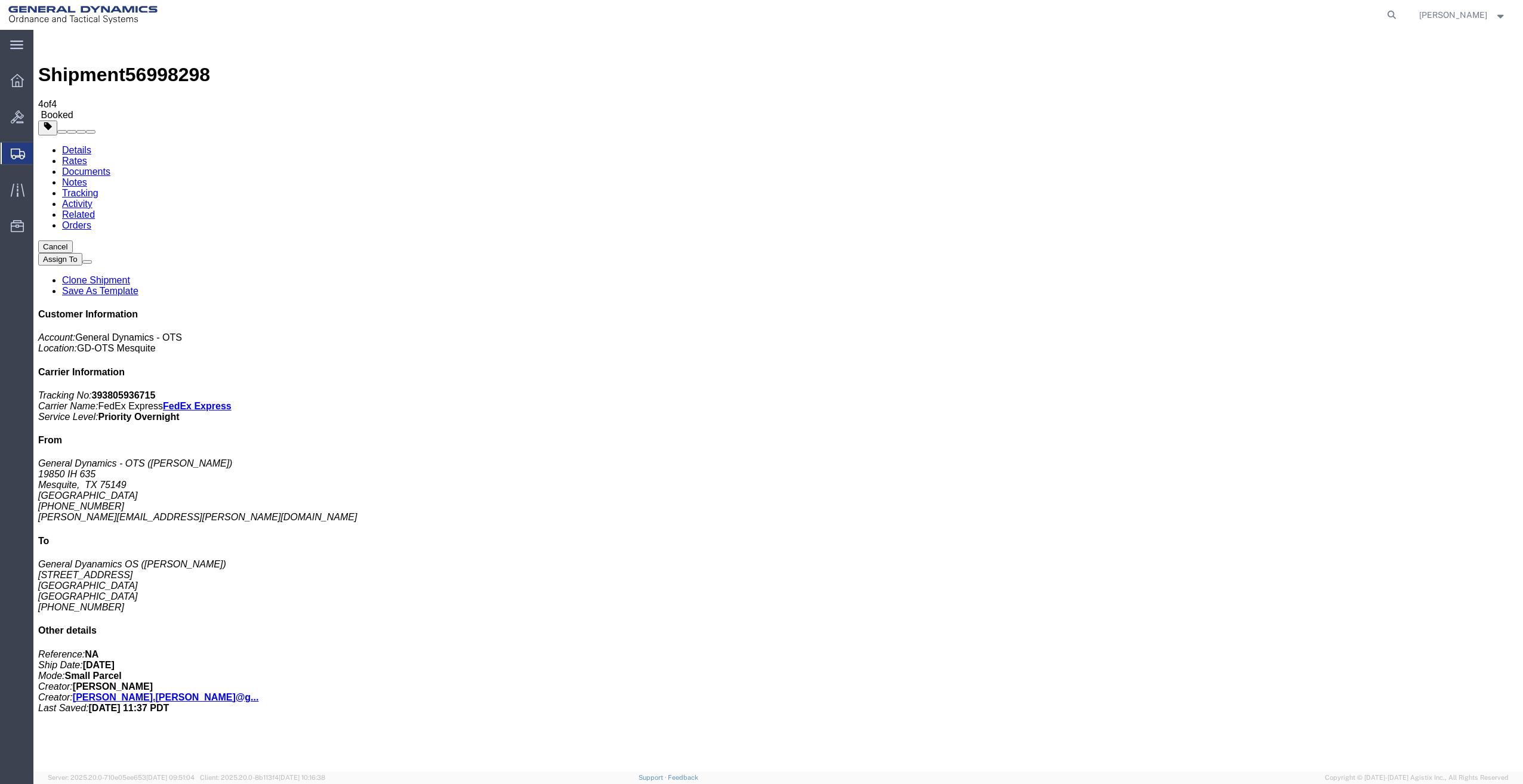
click at [62, 145] on link "Details" at bounding box center [76, 150] width 29 height 10
